Goal: Task Accomplishment & Management: Use online tool/utility

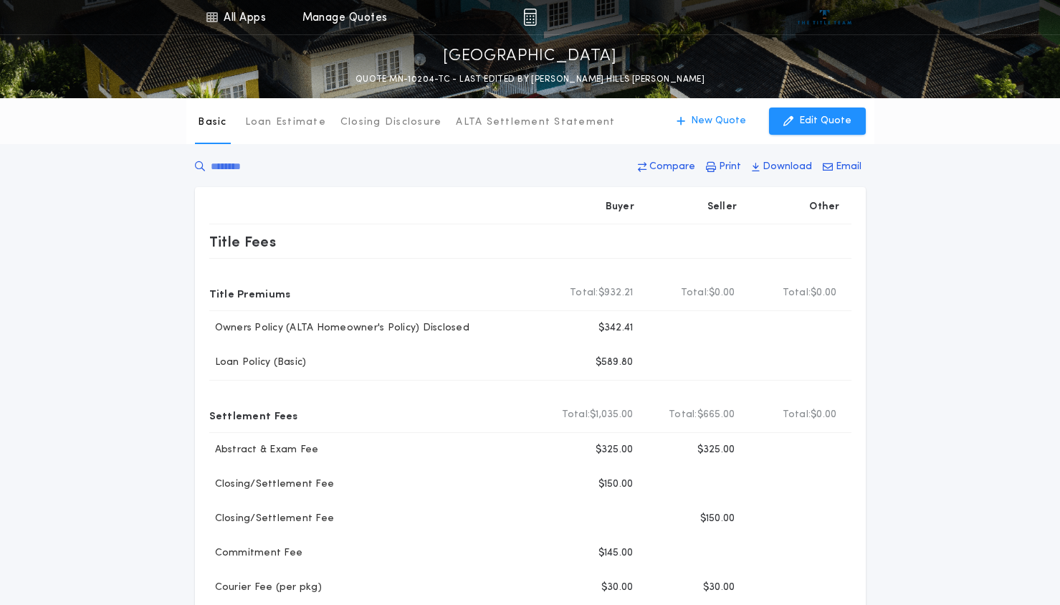
scroll to position [454, 0]
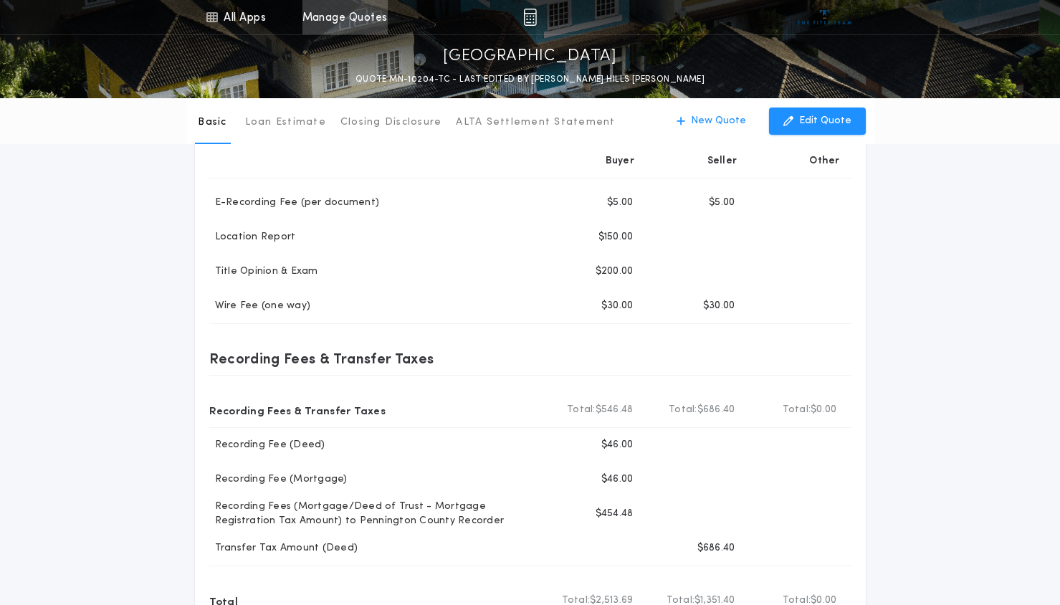
click at [357, 16] on link "Manage Quotes" at bounding box center [345, 17] width 85 height 34
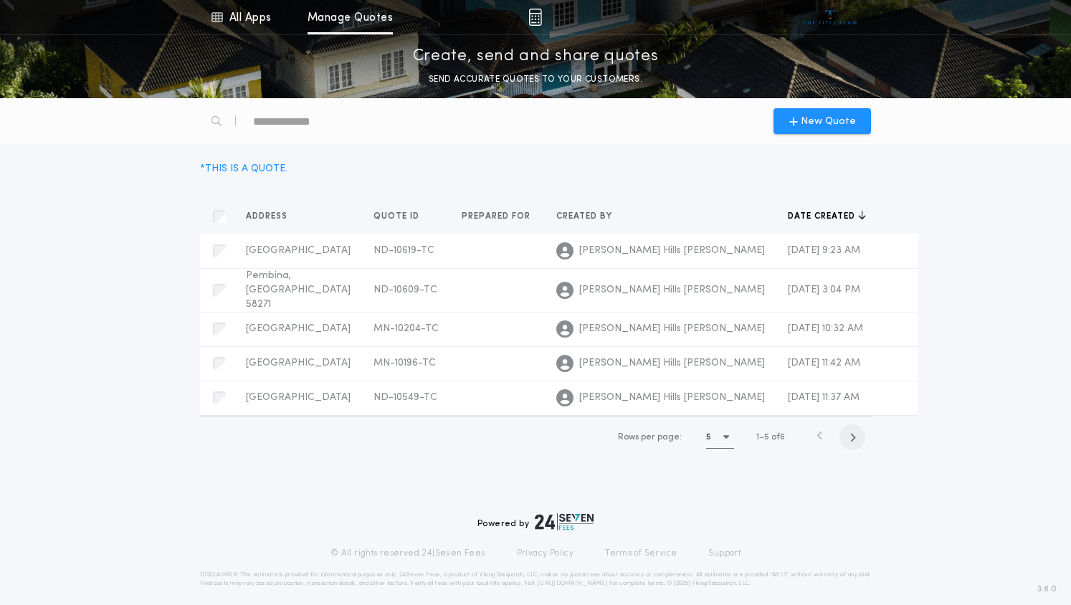
click at [858, 428] on span "button" at bounding box center [853, 437] width 26 height 26
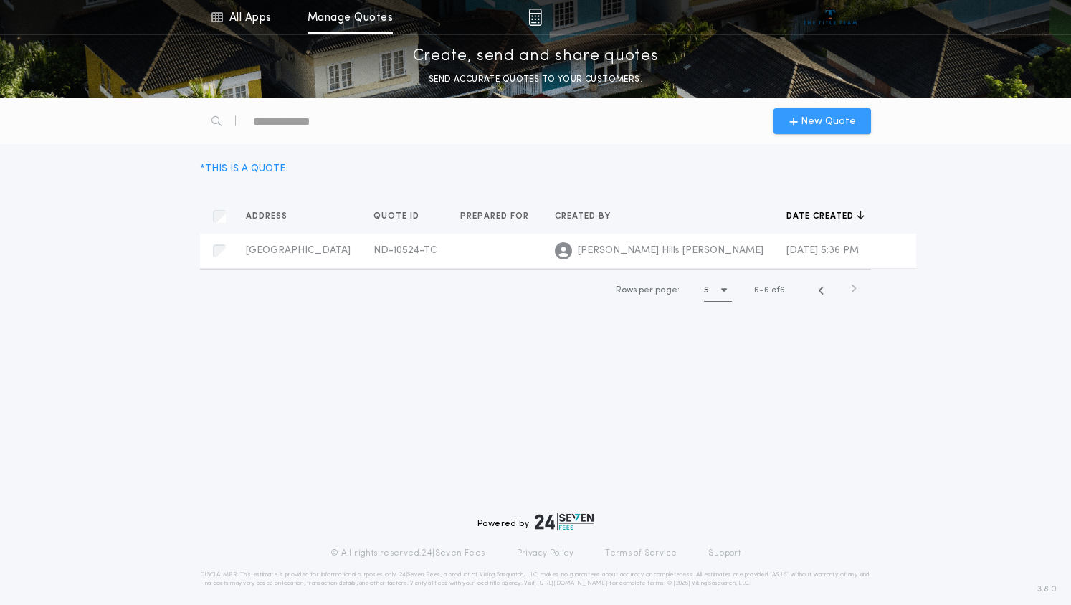
click at [804, 120] on span "New Quote" at bounding box center [828, 121] width 55 height 15
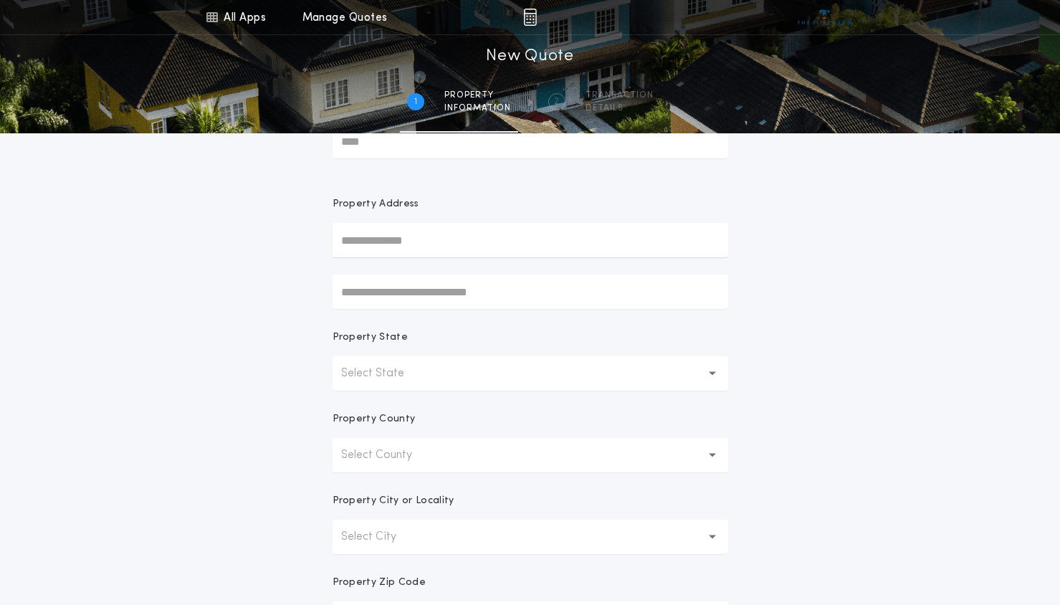
scroll to position [95, 0]
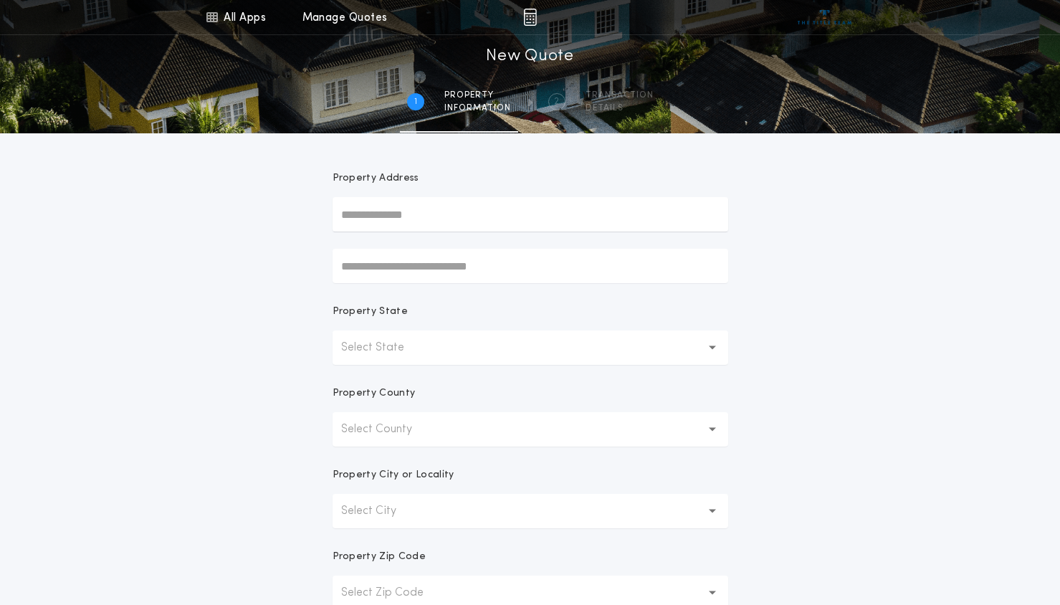
click at [390, 350] on p "Select State" at bounding box center [384, 347] width 86 height 17
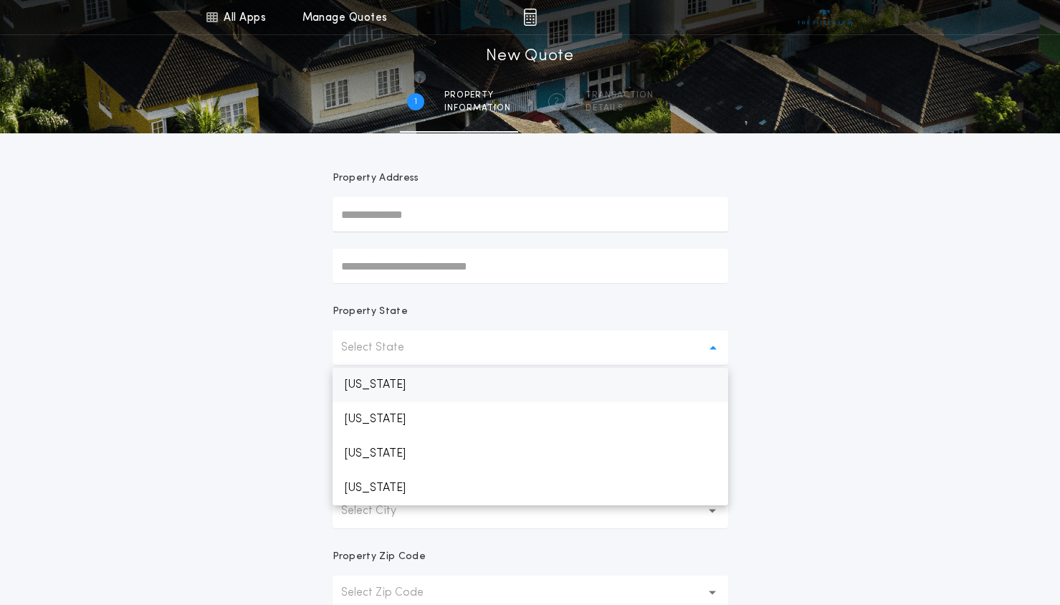
click at [397, 383] on p "[US_STATE]" at bounding box center [531, 385] width 396 height 34
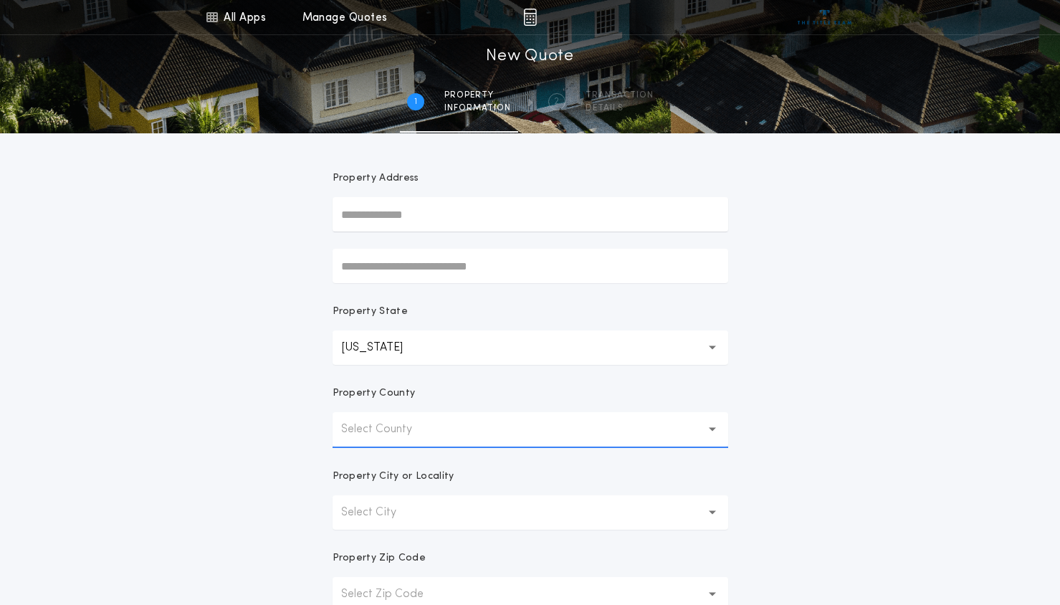
click at [406, 427] on p "Select County" at bounding box center [388, 429] width 94 height 17
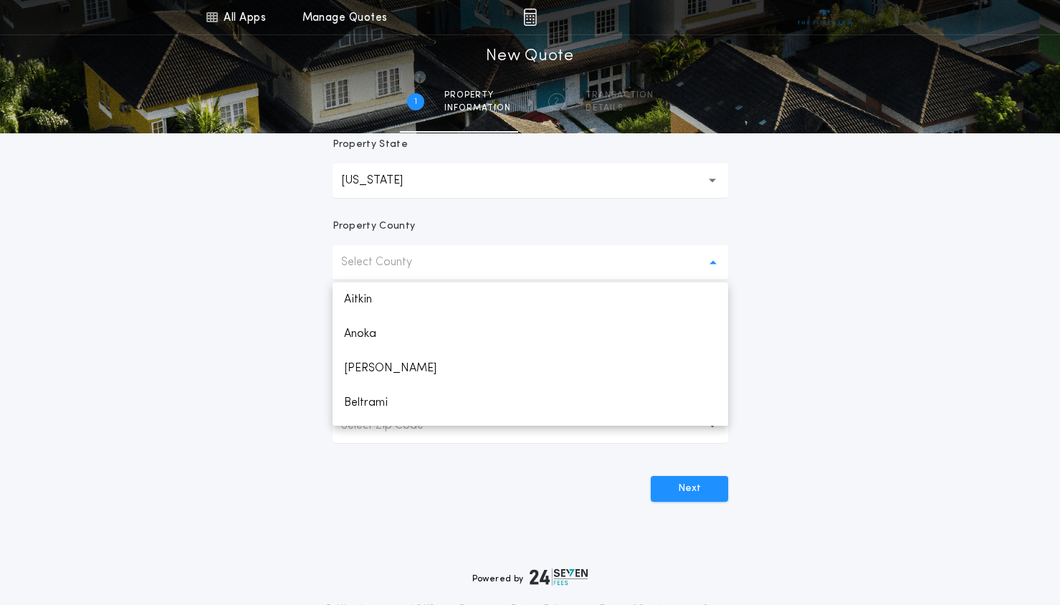
scroll to position [263, 0]
click at [359, 341] on p "Anoka" at bounding box center [531, 333] width 396 height 34
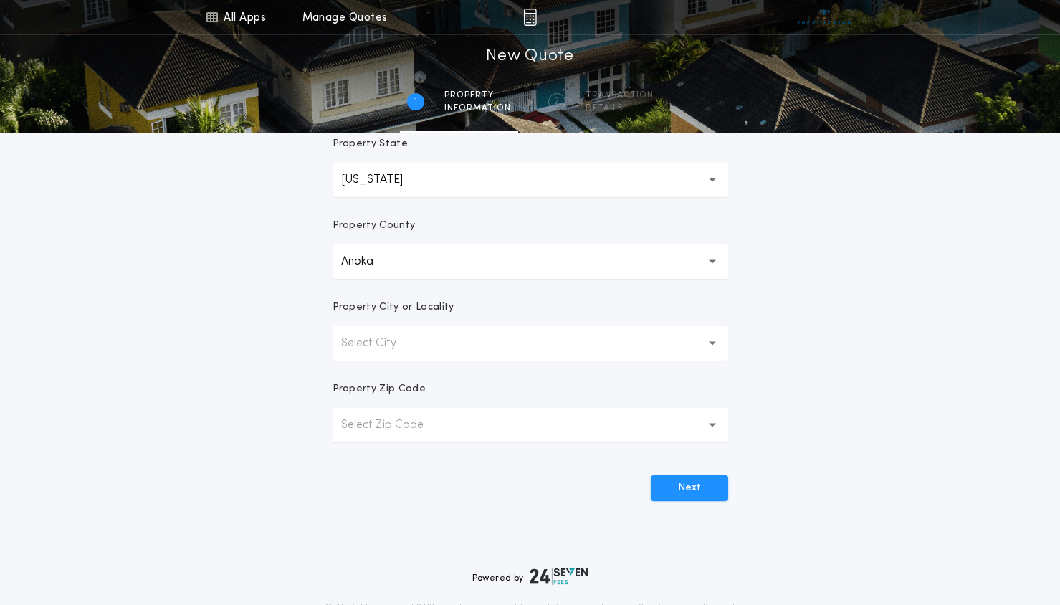
click at [447, 350] on button "Select City" at bounding box center [531, 343] width 396 height 34
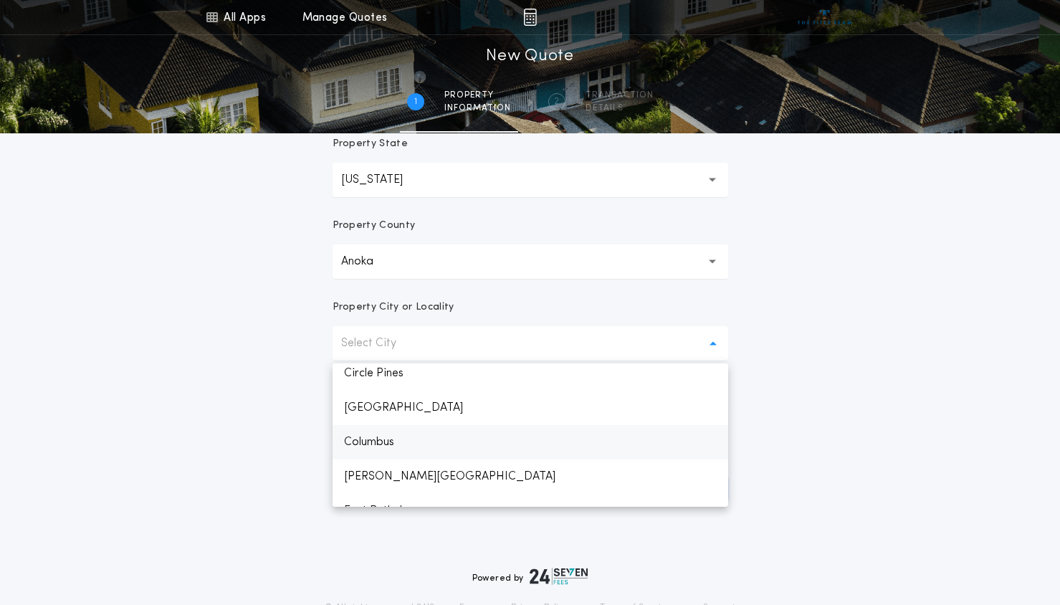
scroll to position [215, 0]
click at [391, 476] on p "[PERSON_NAME][GEOGRAPHIC_DATA]" at bounding box center [531, 475] width 396 height 34
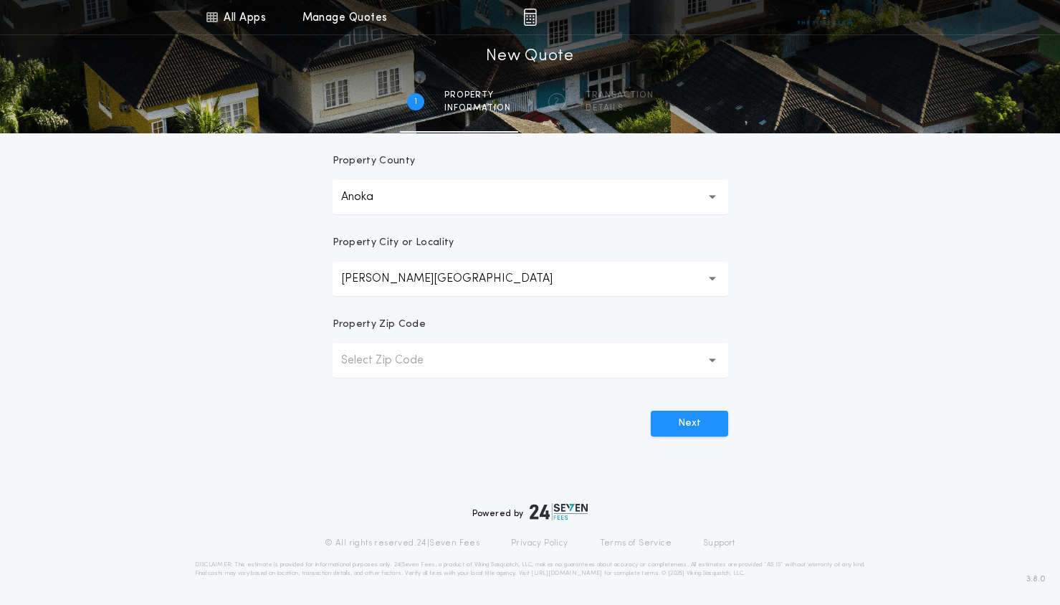
scroll to position [329, 0]
click at [584, 360] on button "Select Zip Code" at bounding box center [531, 359] width 396 height 34
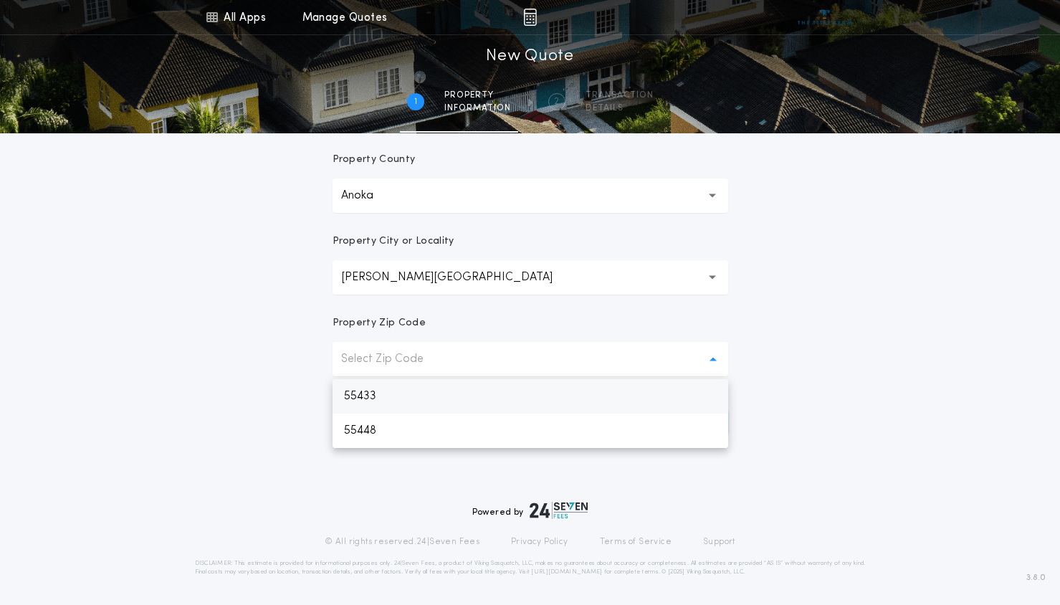
click at [411, 397] on p "55433" at bounding box center [531, 396] width 396 height 34
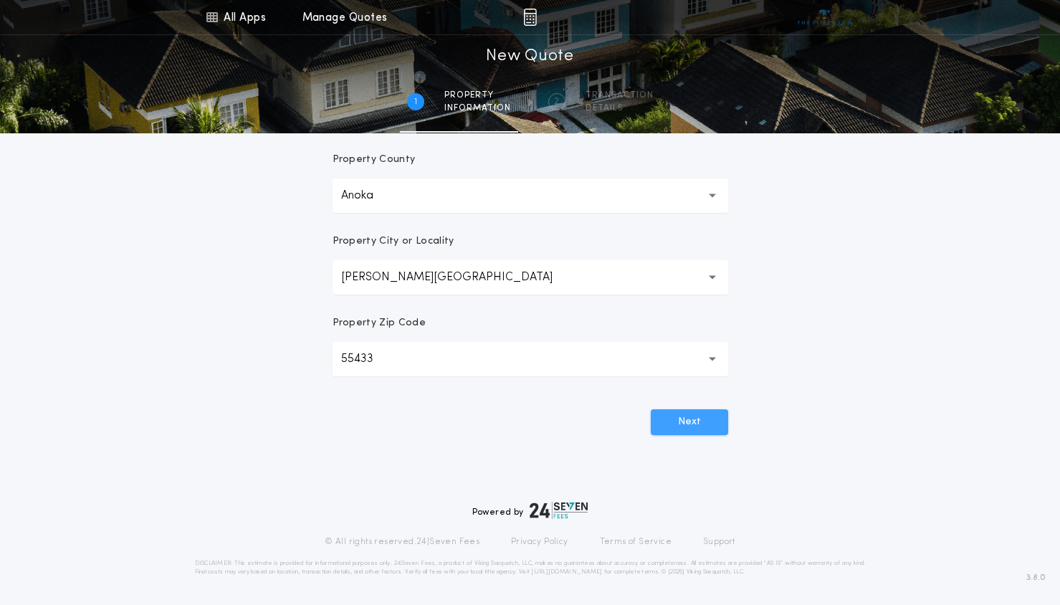
drag, startPoint x: 666, startPoint y: 422, endPoint x: 678, endPoint y: 422, distance: 12.2
click at [668, 422] on button "Next" at bounding box center [689, 422] width 77 height 26
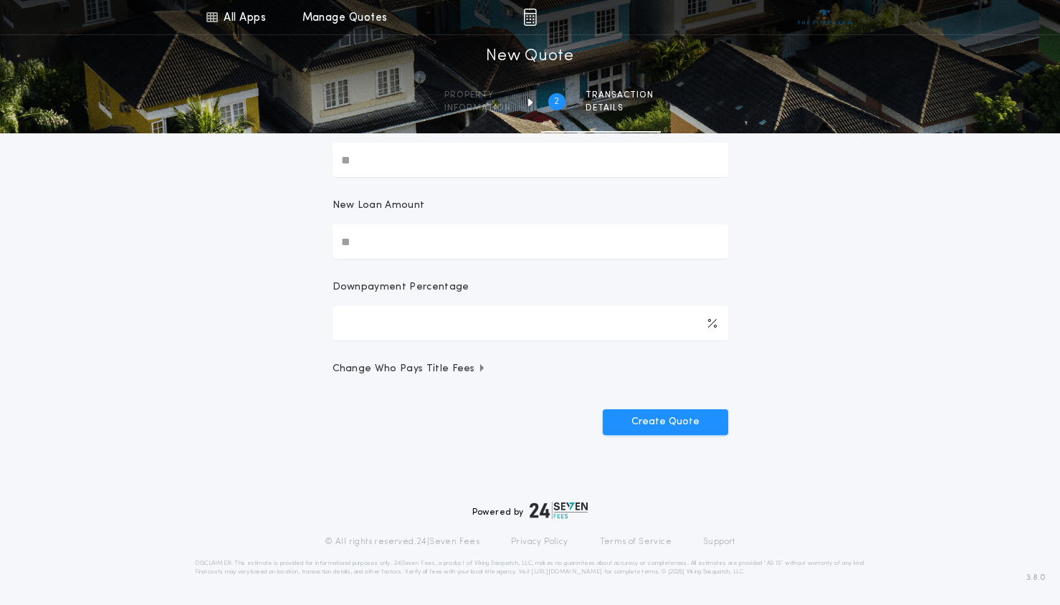
scroll to position [0, 0]
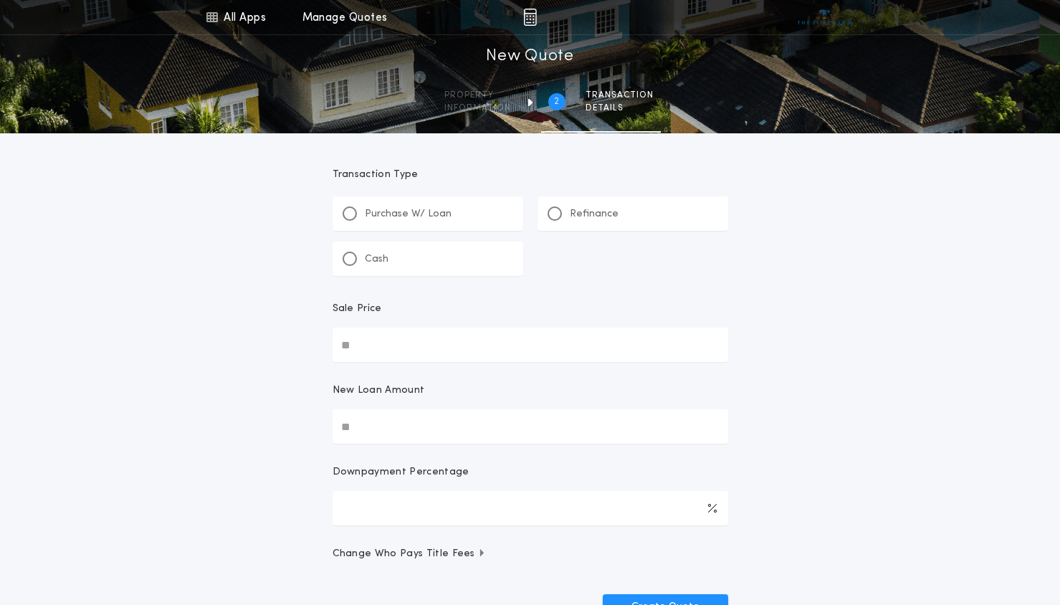
click at [571, 216] on p "Refinance" at bounding box center [594, 214] width 49 height 14
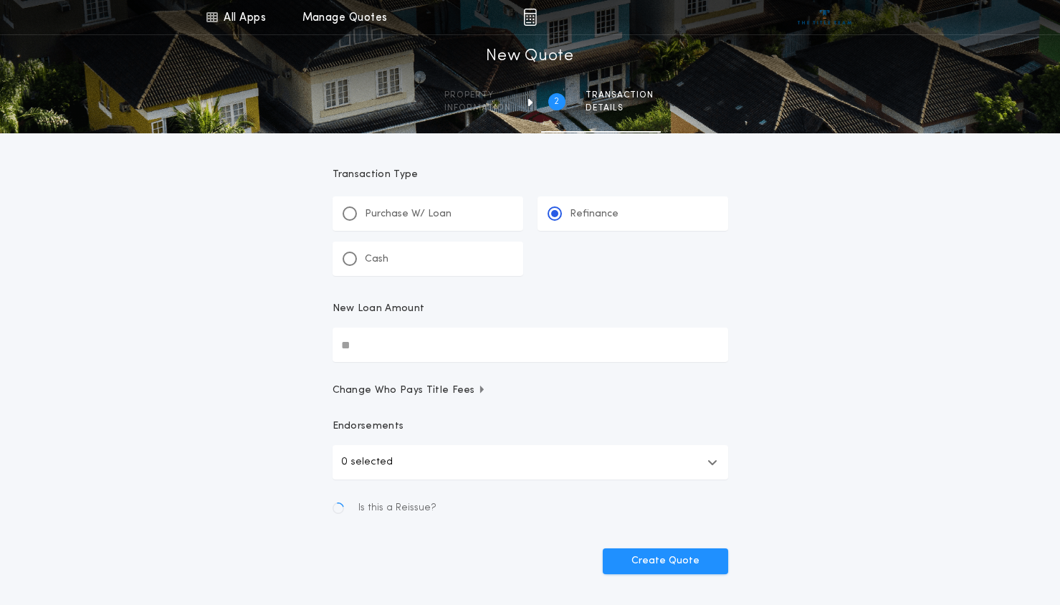
click at [457, 341] on input "New Loan Amount" at bounding box center [531, 345] width 396 height 34
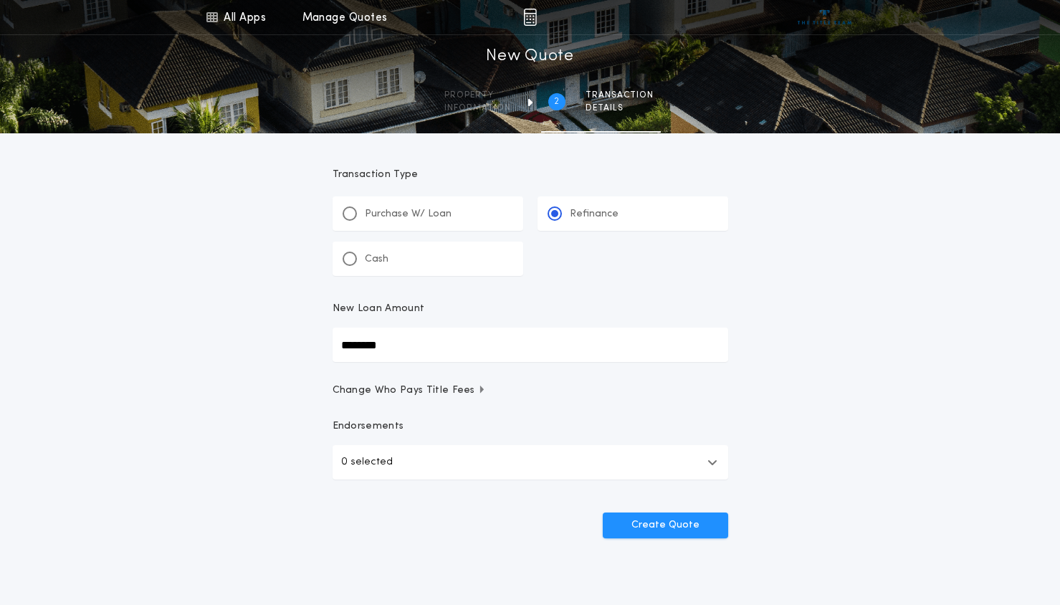
type input "********"
click at [603, 513] on button "Create Quote" at bounding box center [665, 526] width 125 height 26
